Goal: Find specific page/section: Find specific page/section

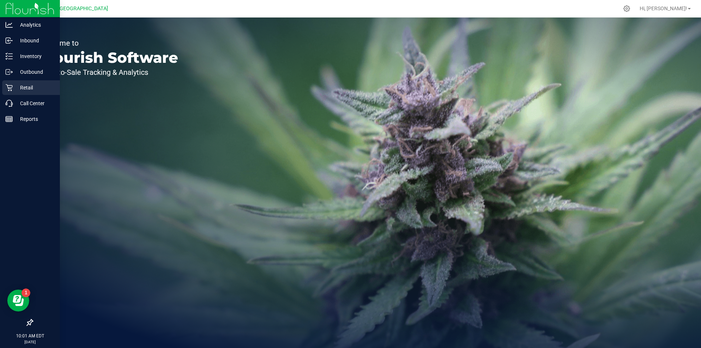
drag, startPoint x: 25, startPoint y: 86, endPoint x: 32, endPoint y: 86, distance: 6.6
click at [26, 86] on p "Retail" at bounding box center [35, 87] width 44 height 9
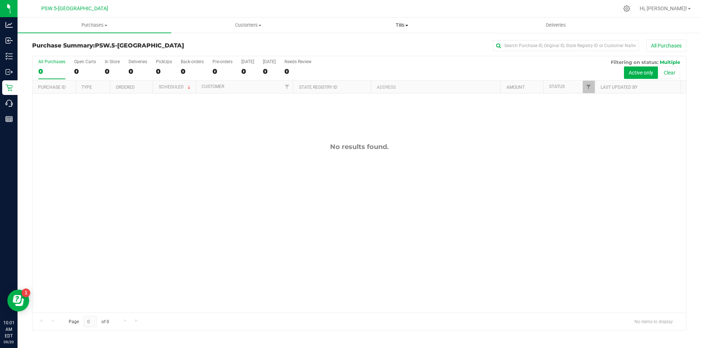
click at [405, 25] on span "Tills" at bounding box center [401, 25] width 153 height 7
click at [354, 42] on span "Manage tills" at bounding box center [349, 44] width 49 height 6
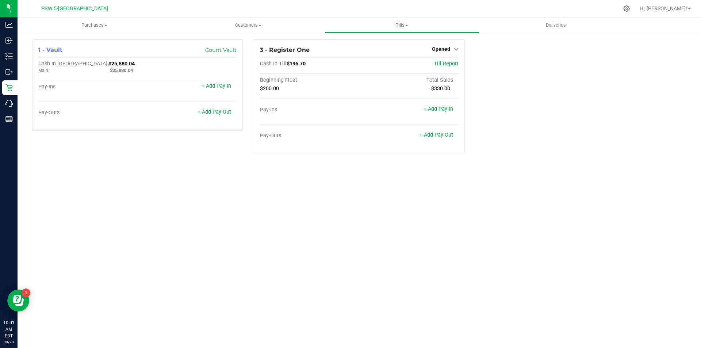
click at [137, 201] on div "Purchases Summary of purchases Fulfillment All purchases Customers All customer…" at bounding box center [359, 183] width 683 height 330
